Goal: Task Accomplishment & Management: Use online tool/utility

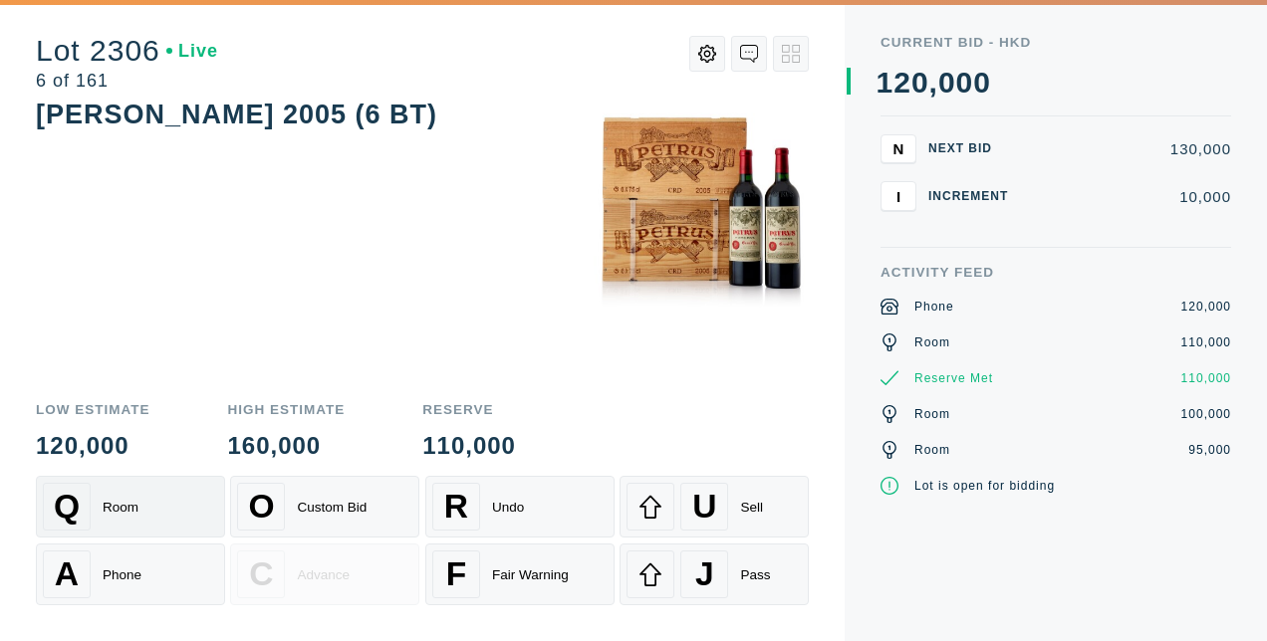
click at [166, 508] on div "Q Room" at bounding box center [130, 507] width 175 height 48
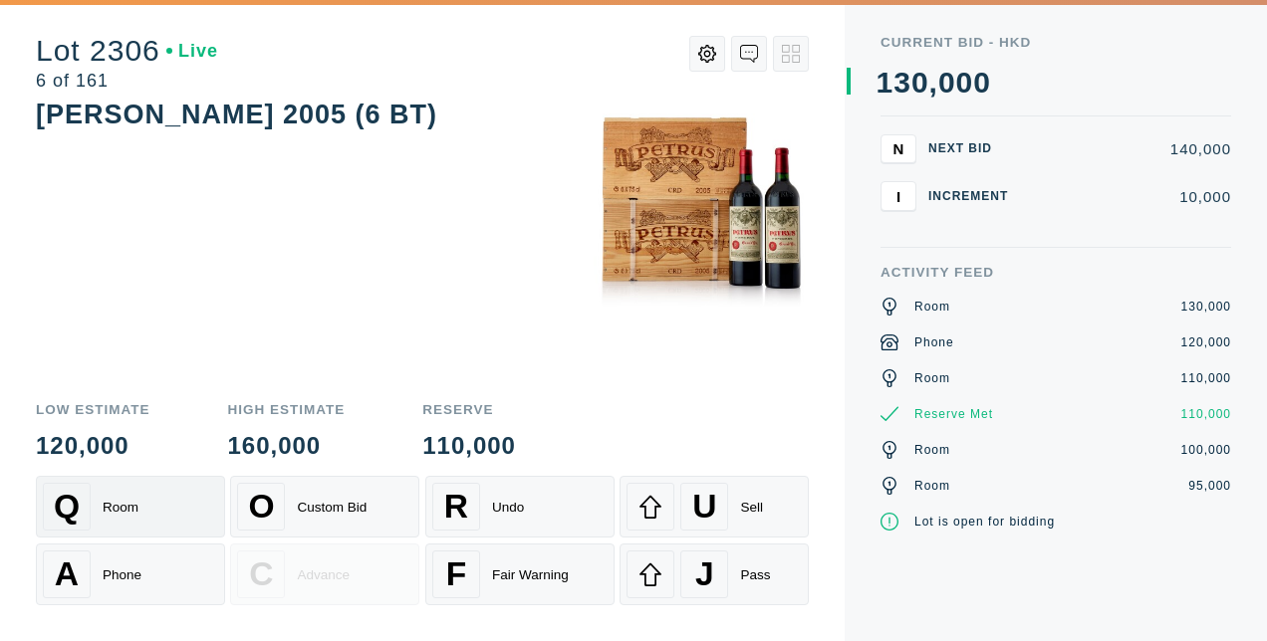
click at [166, 508] on div "Q Room" at bounding box center [130, 507] width 175 height 48
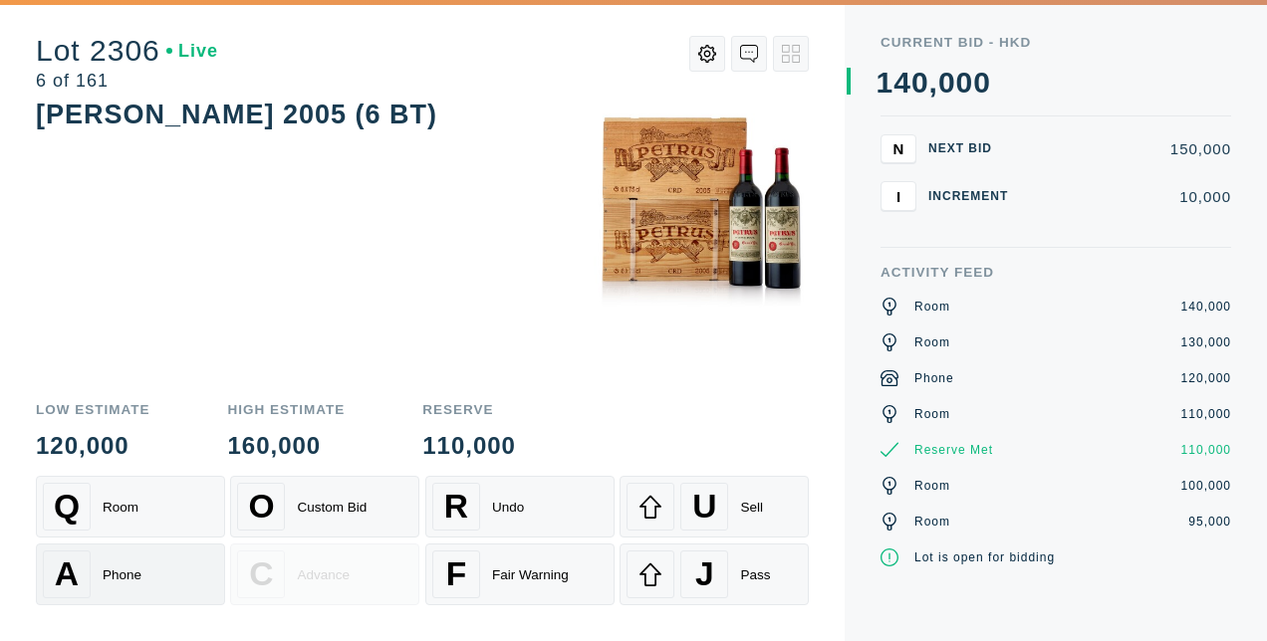
click at [133, 578] on div "Phone" at bounding box center [122, 575] width 39 height 15
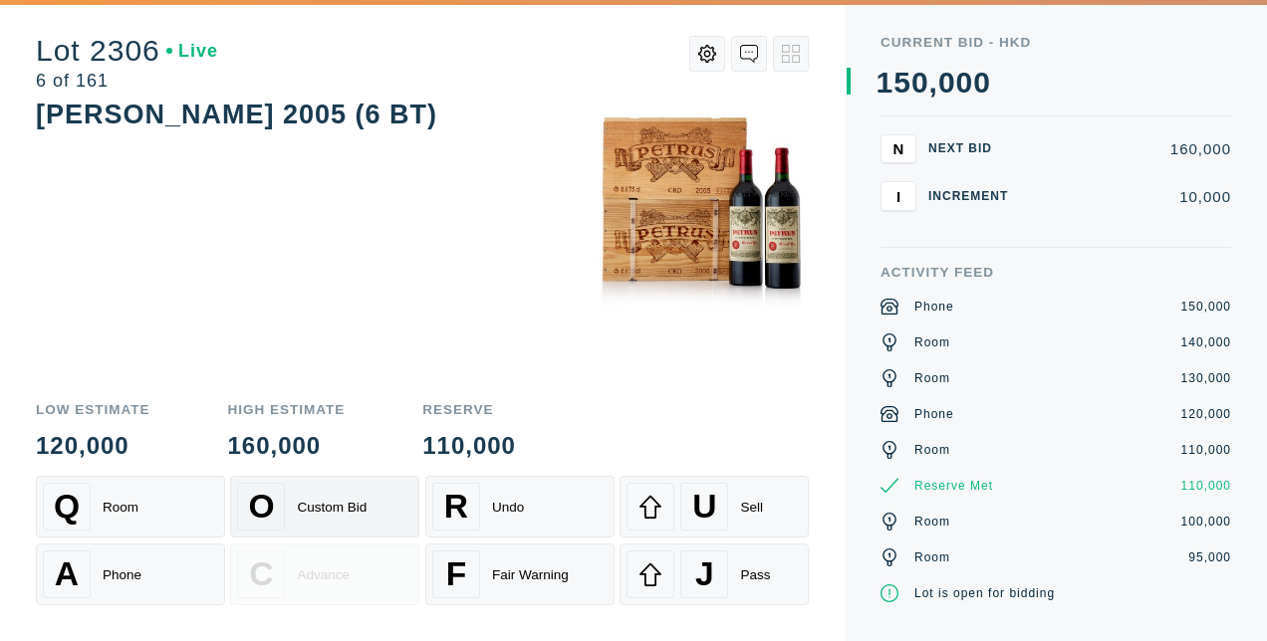
click at [314, 502] on div "Custom Bid" at bounding box center [332, 507] width 70 height 15
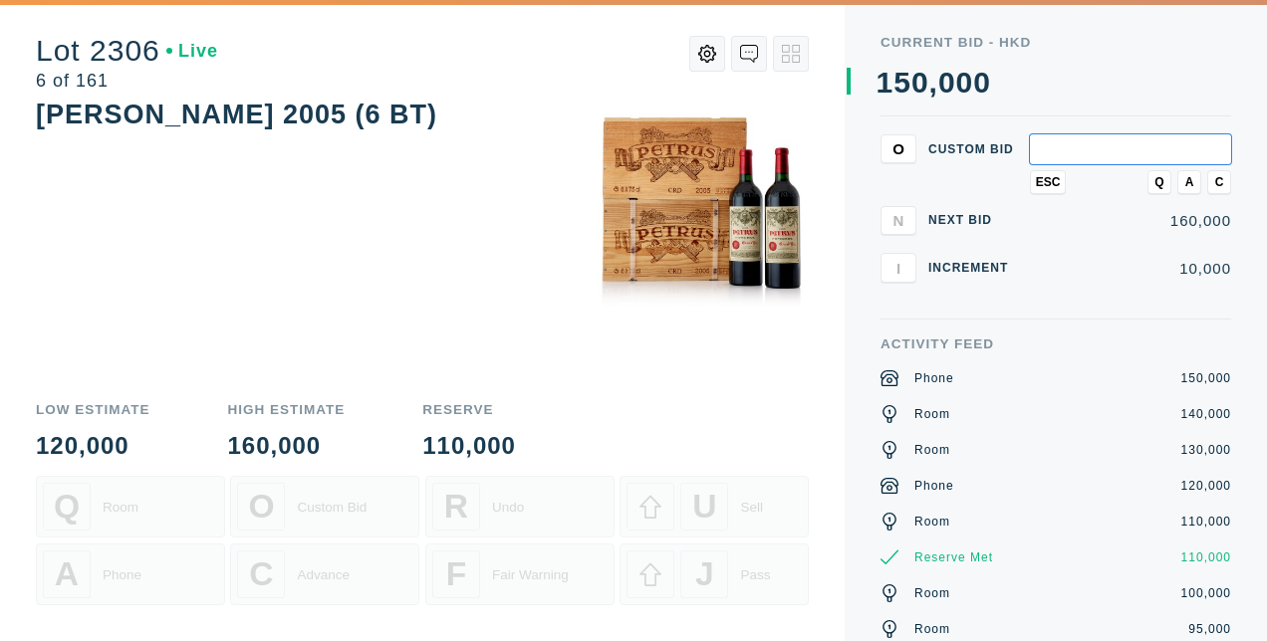
click at [1075, 155] on input "text" at bounding box center [1130, 149] width 201 height 30
type input "200,000"
click at [1158, 175] on span "Q" at bounding box center [1158, 182] width 9 height 14
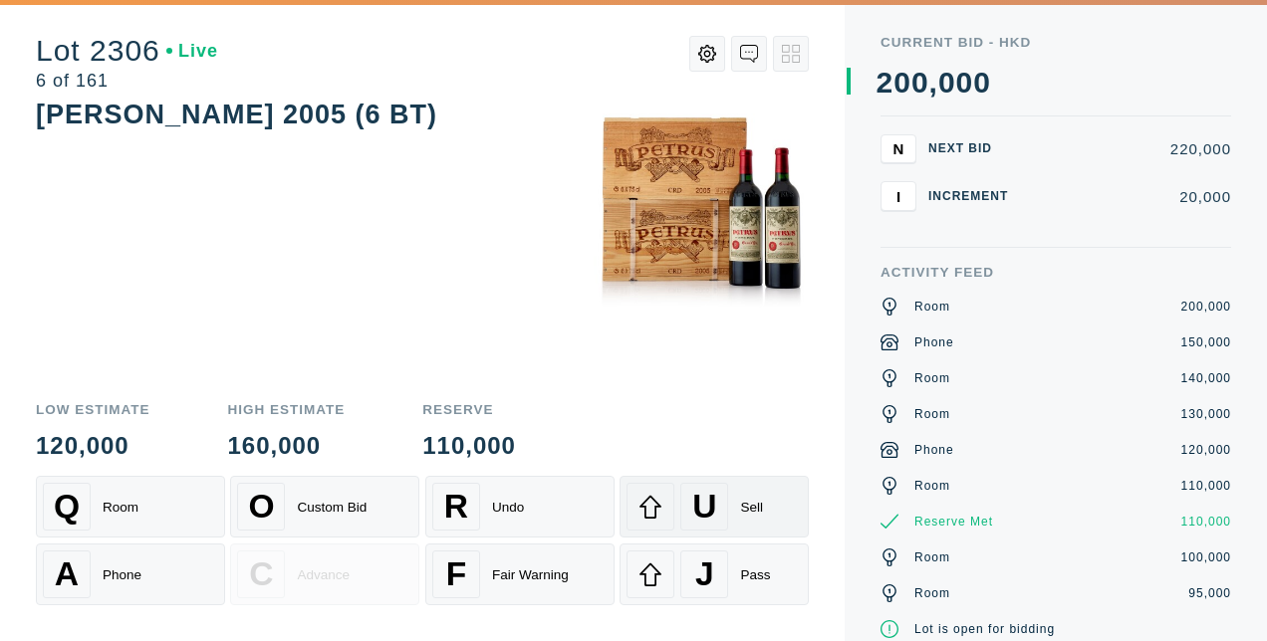
click at [756, 510] on div "Sell" at bounding box center [751, 507] width 23 height 15
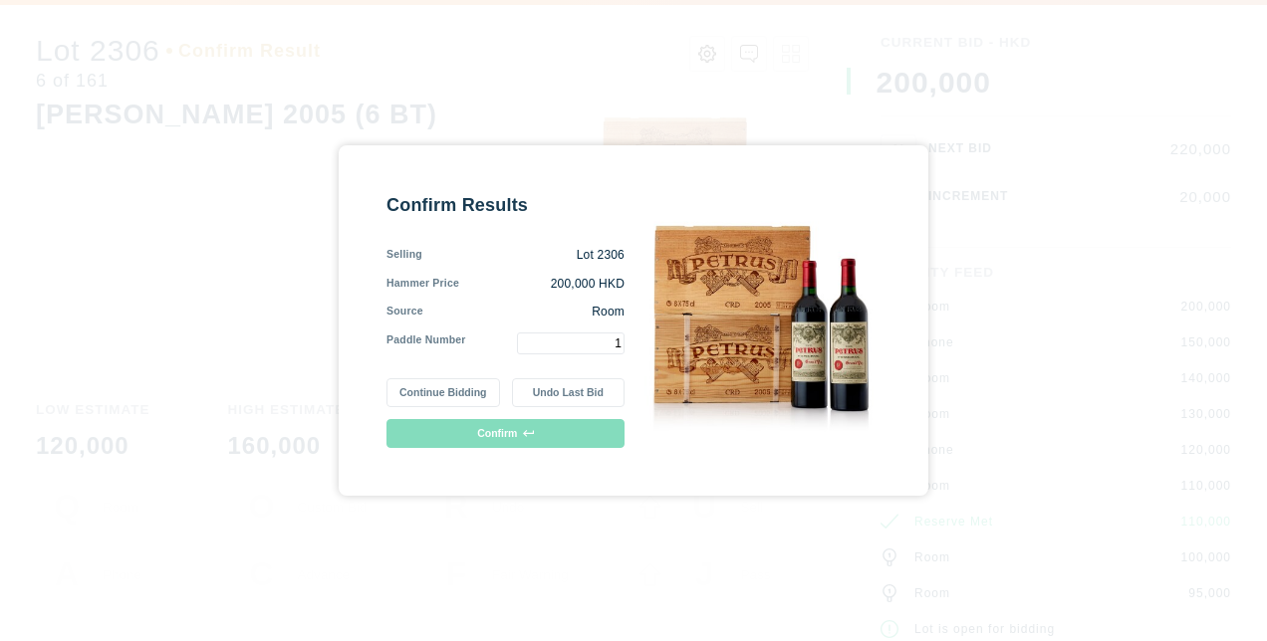
type input "1"
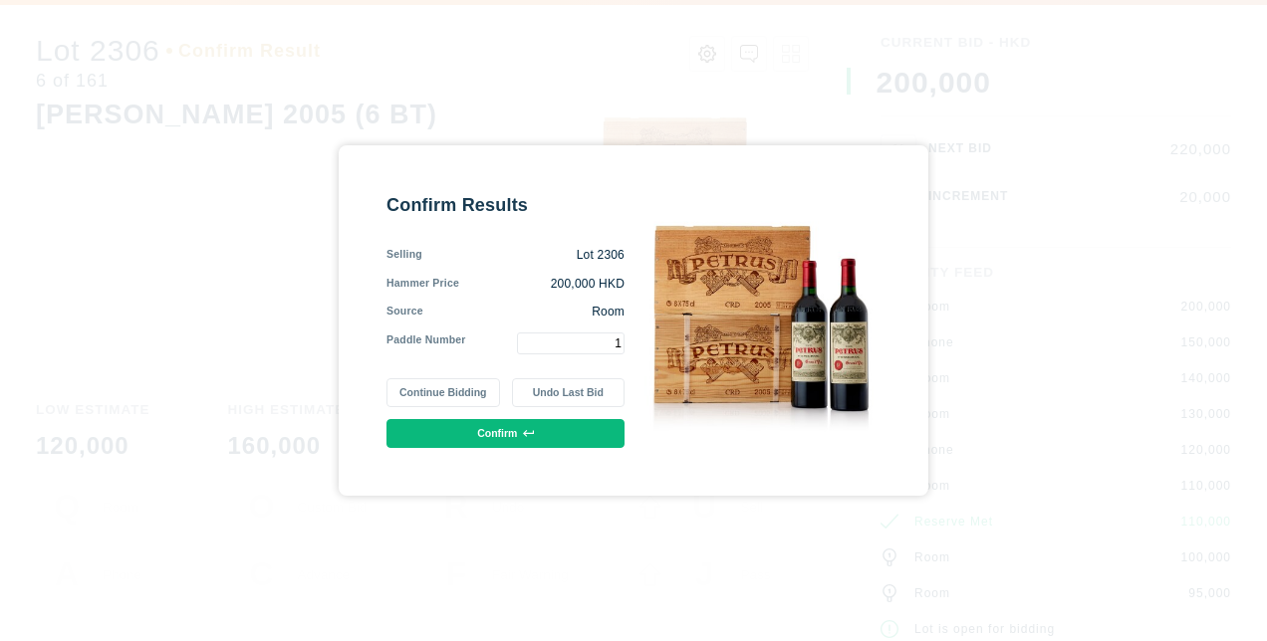
click at [585, 435] on button "Confirm" at bounding box center [505, 433] width 238 height 29
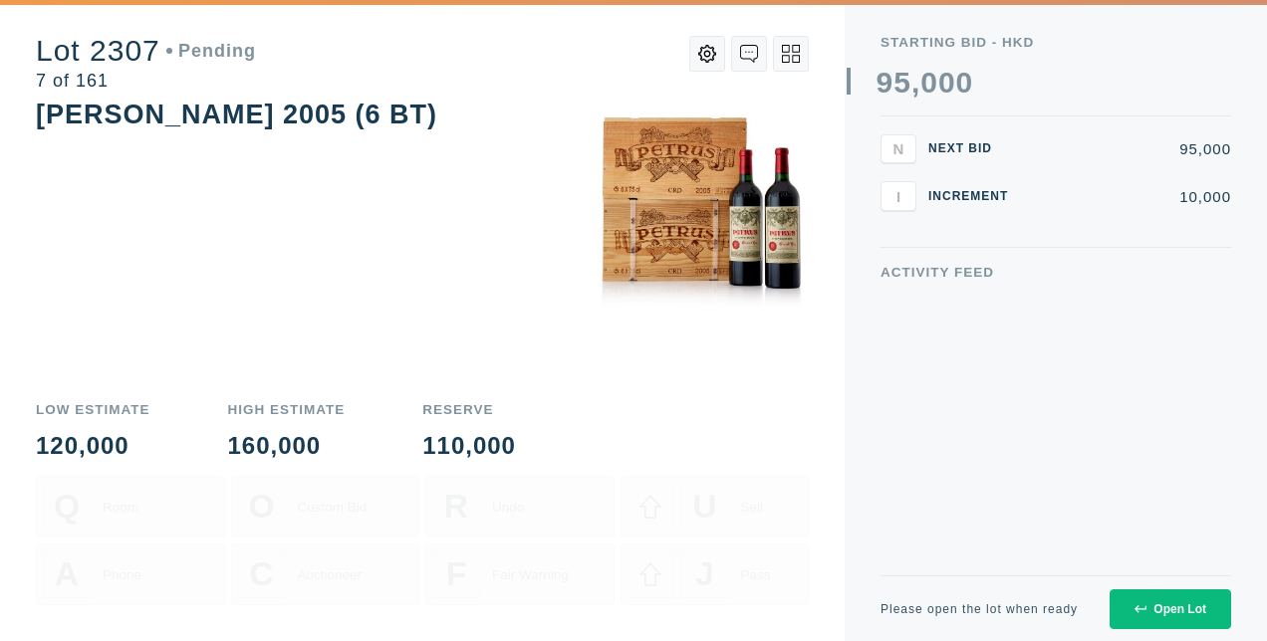
click at [1161, 607] on div "Open Lot" at bounding box center [1171, 610] width 72 height 14
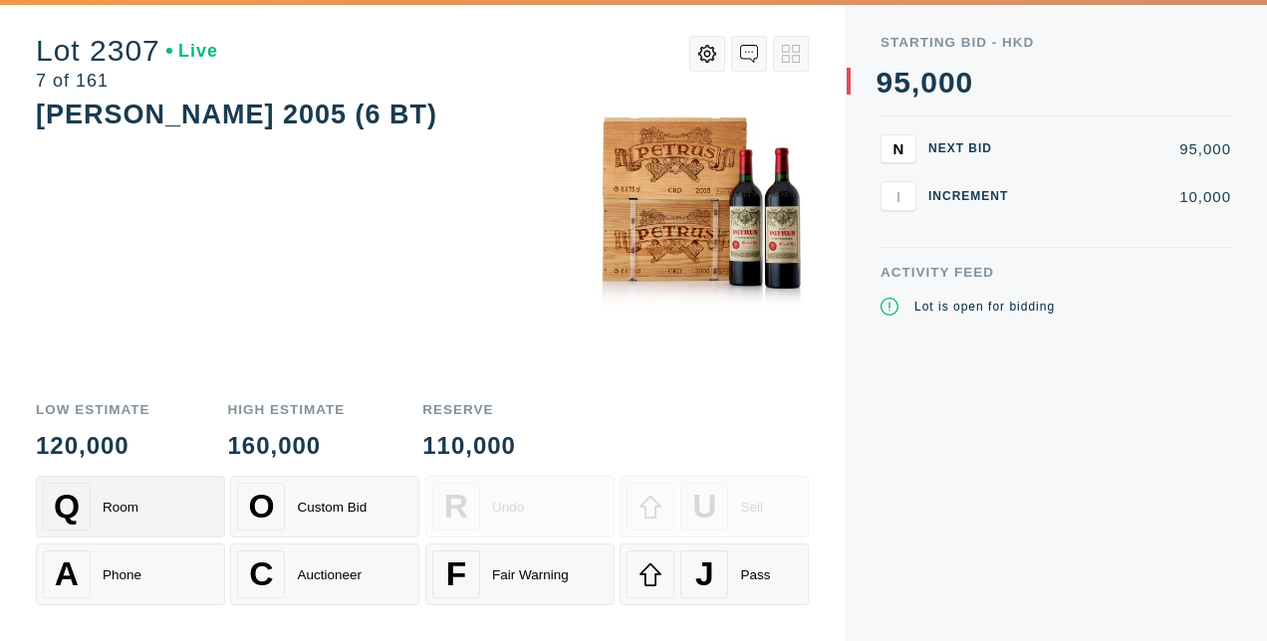
click at [125, 515] on div "Room" at bounding box center [121, 507] width 36 height 15
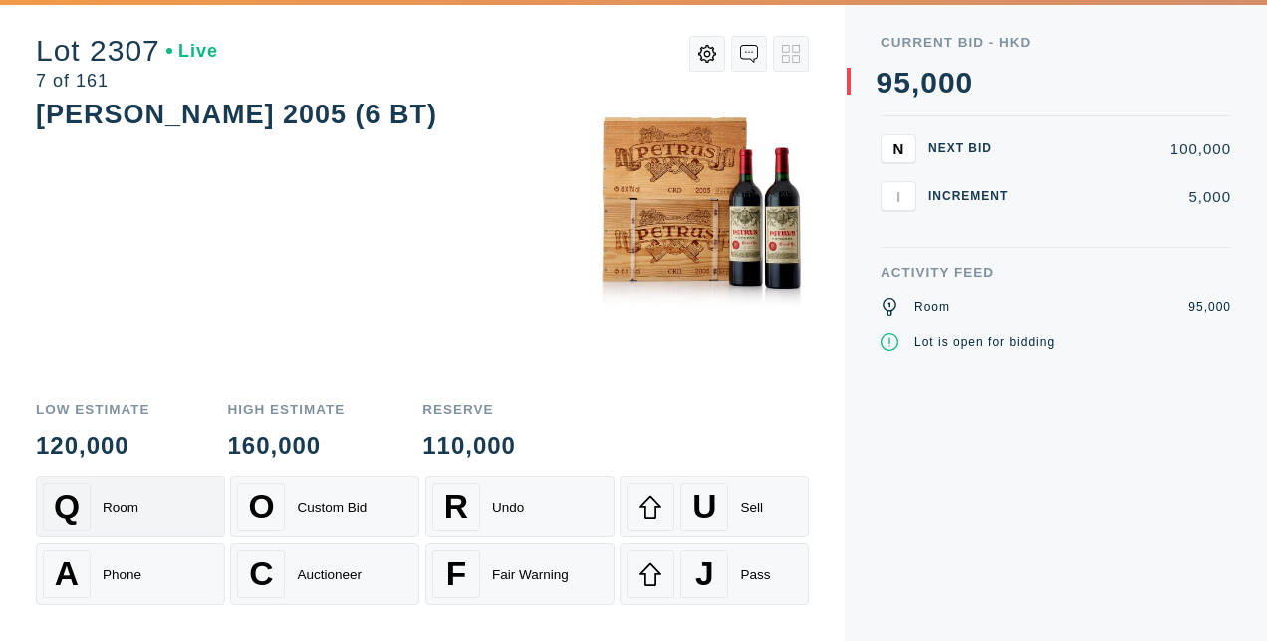
click at [125, 515] on div "Room" at bounding box center [121, 507] width 36 height 15
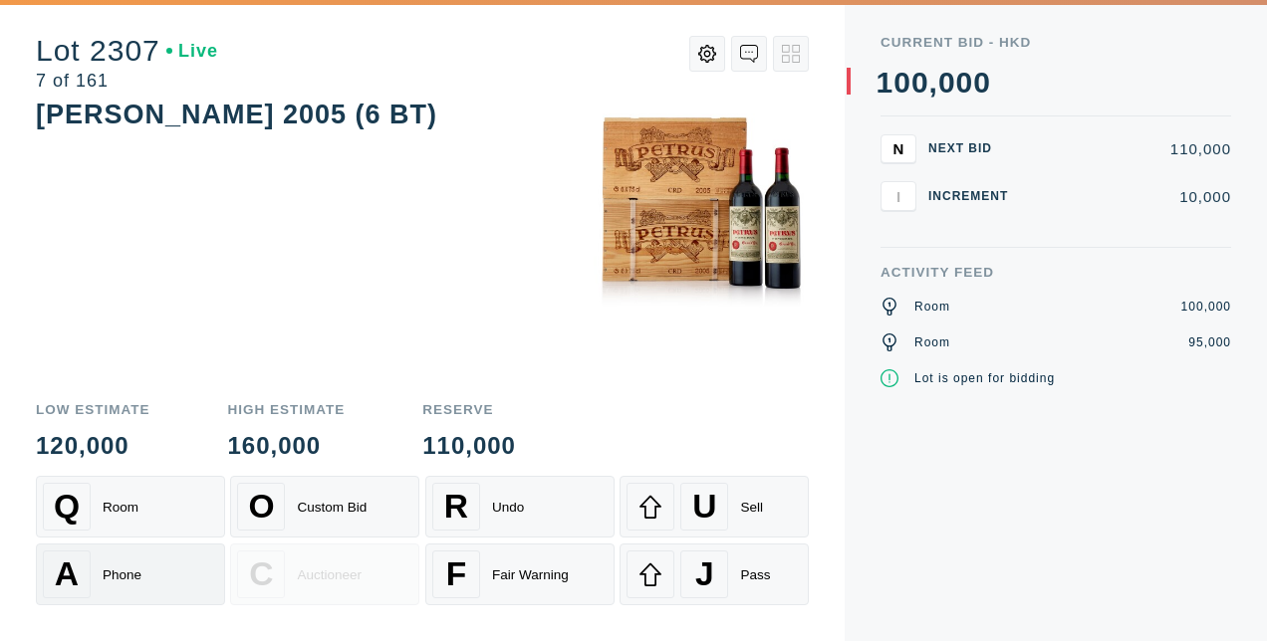
click at [112, 575] on div "Phone" at bounding box center [122, 575] width 39 height 15
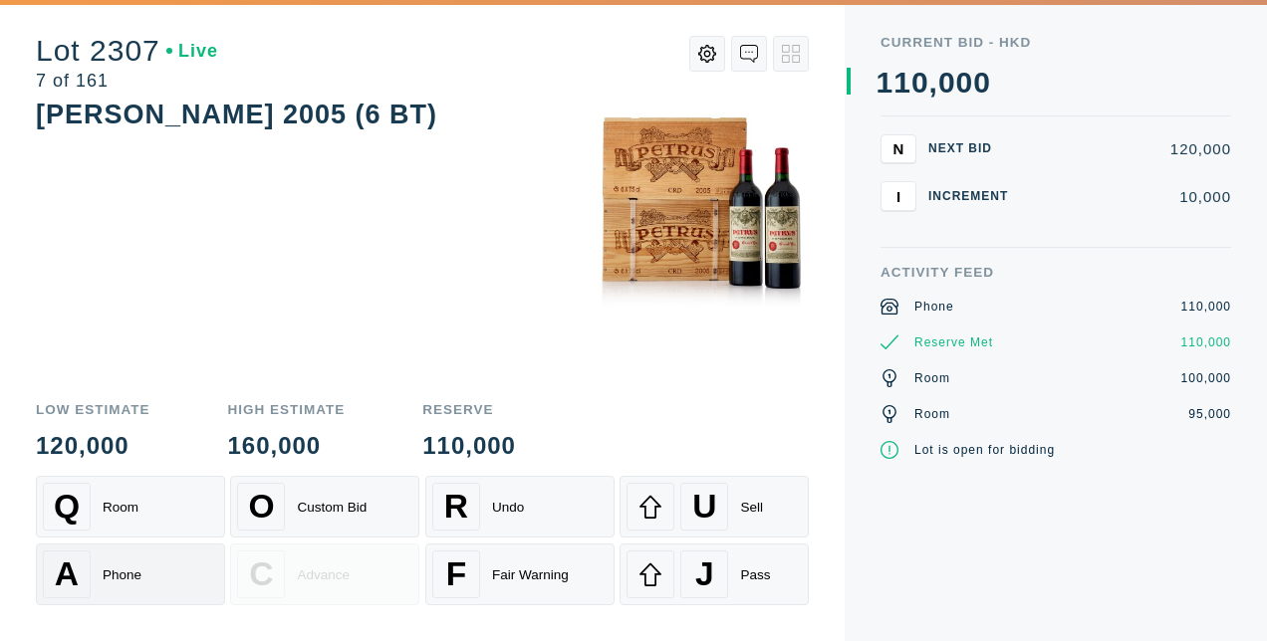
click at [112, 575] on div "Phone" at bounding box center [122, 575] width 39 height 15
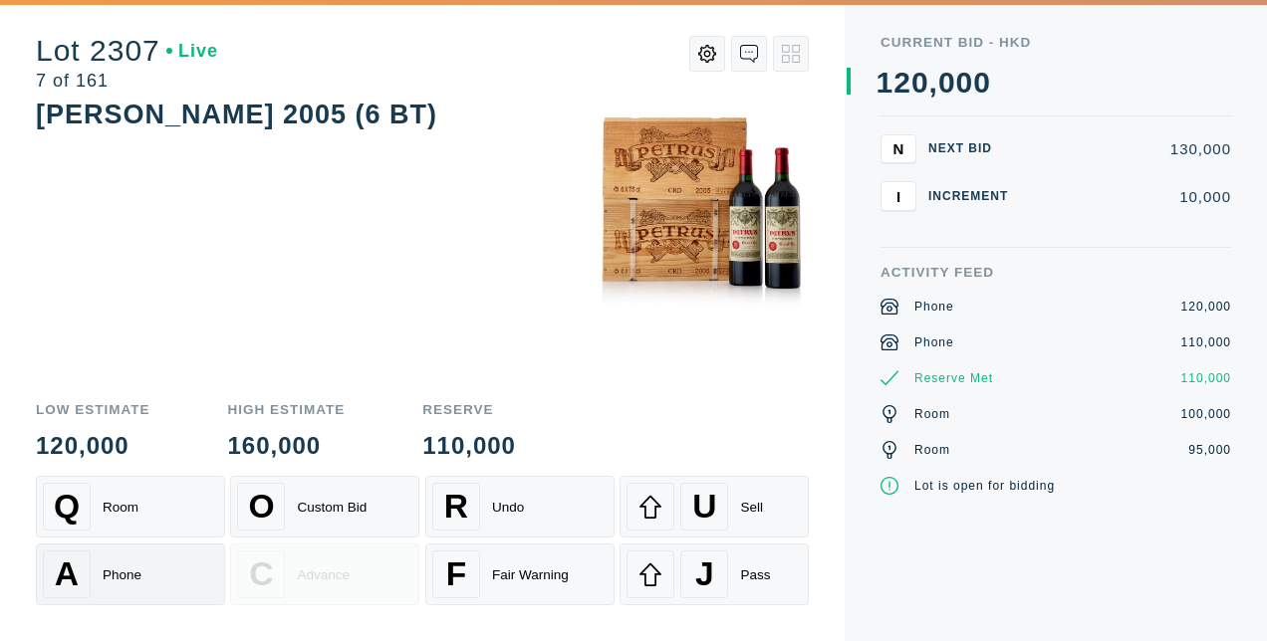
click at [112, 575] on div "Phone" at bounding box center [122, 575] width 39 height 15
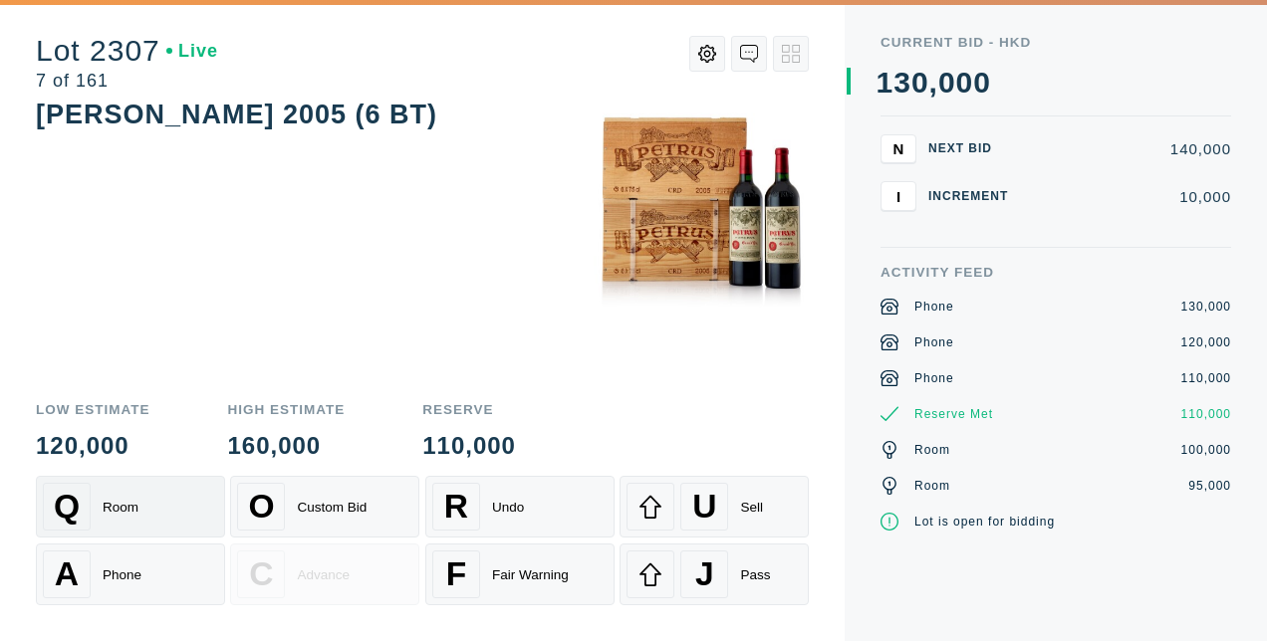
click at [117, 523] on div "Q Room" at bounding box center [130, 507] width 175 height 48
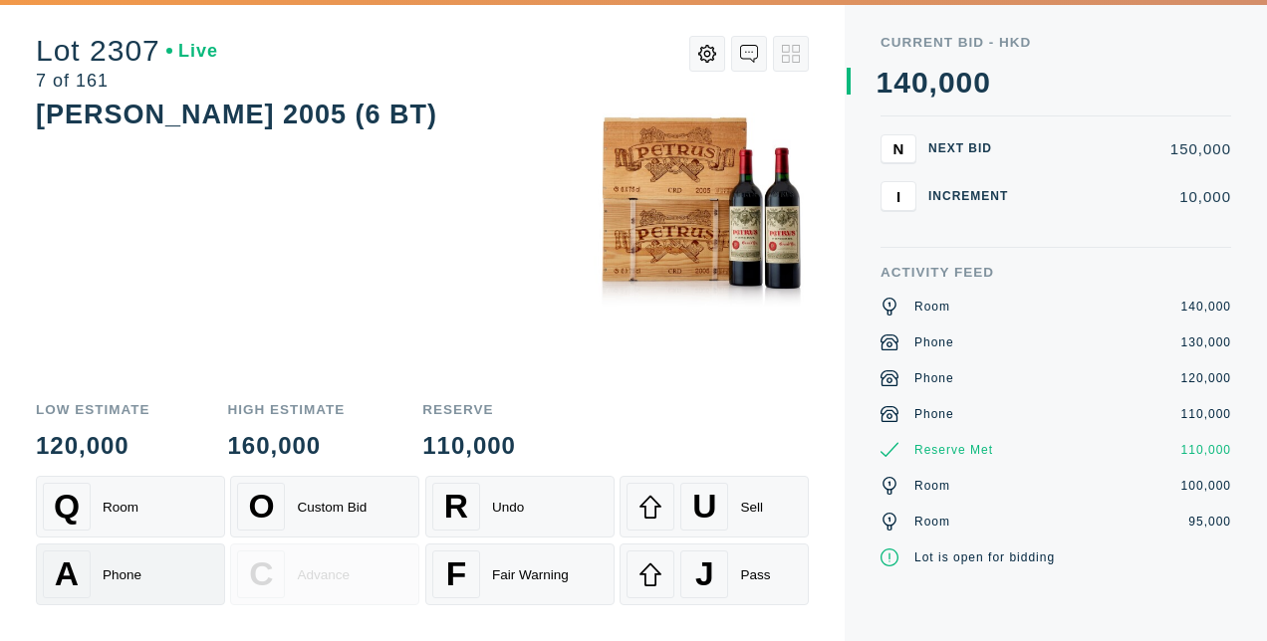
click at [110, 572] on div "Phone" at bounding box center [122, 575] width 39 height 15
